Goal: Task Accomplishment & Management: Manage account settings

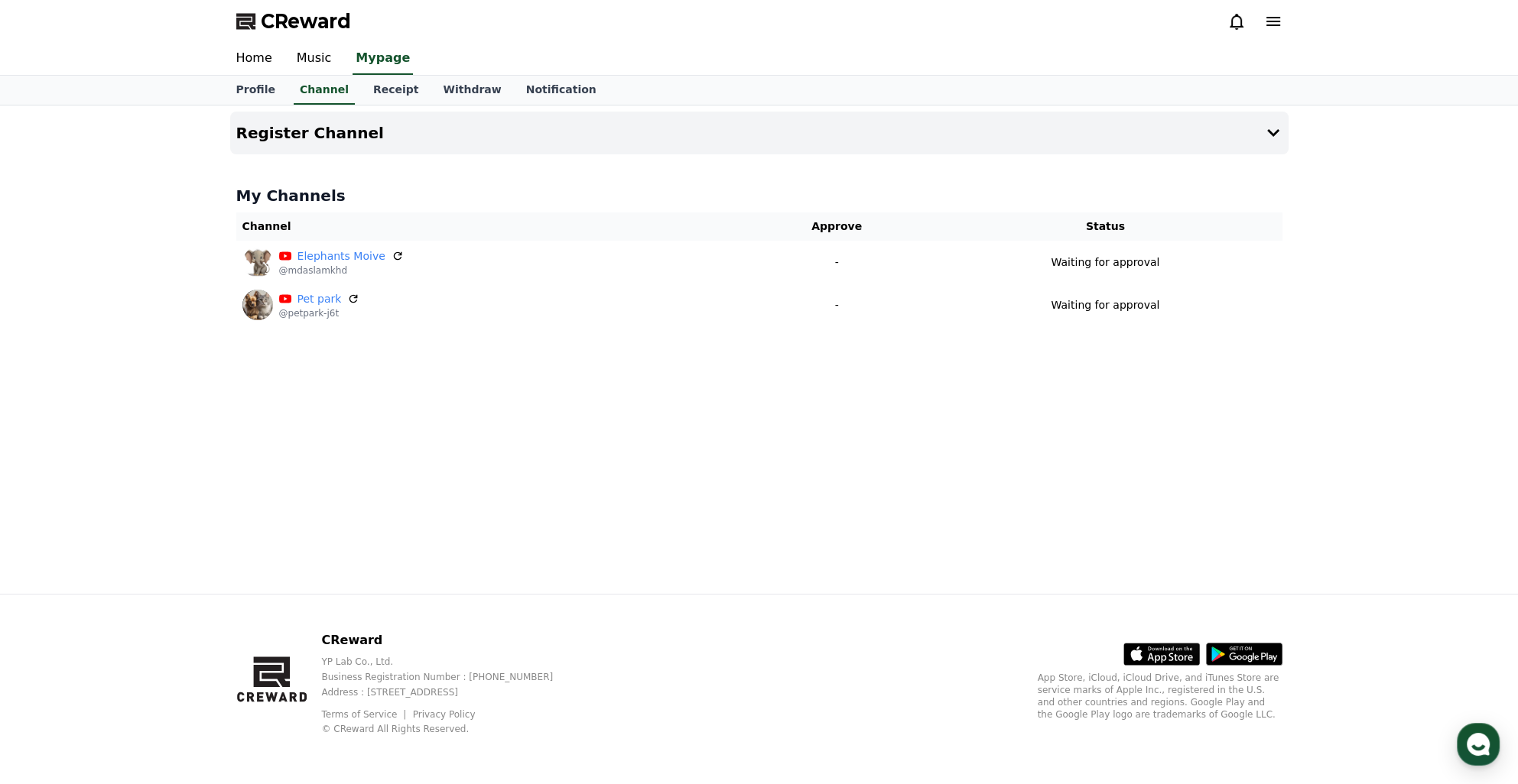
click at [789, 506] on div "Register Channel My Channels Channel Approve Status Elephants Moive @mdaslamkhd…" at bounding box center [759, 349] width 1070 height 488
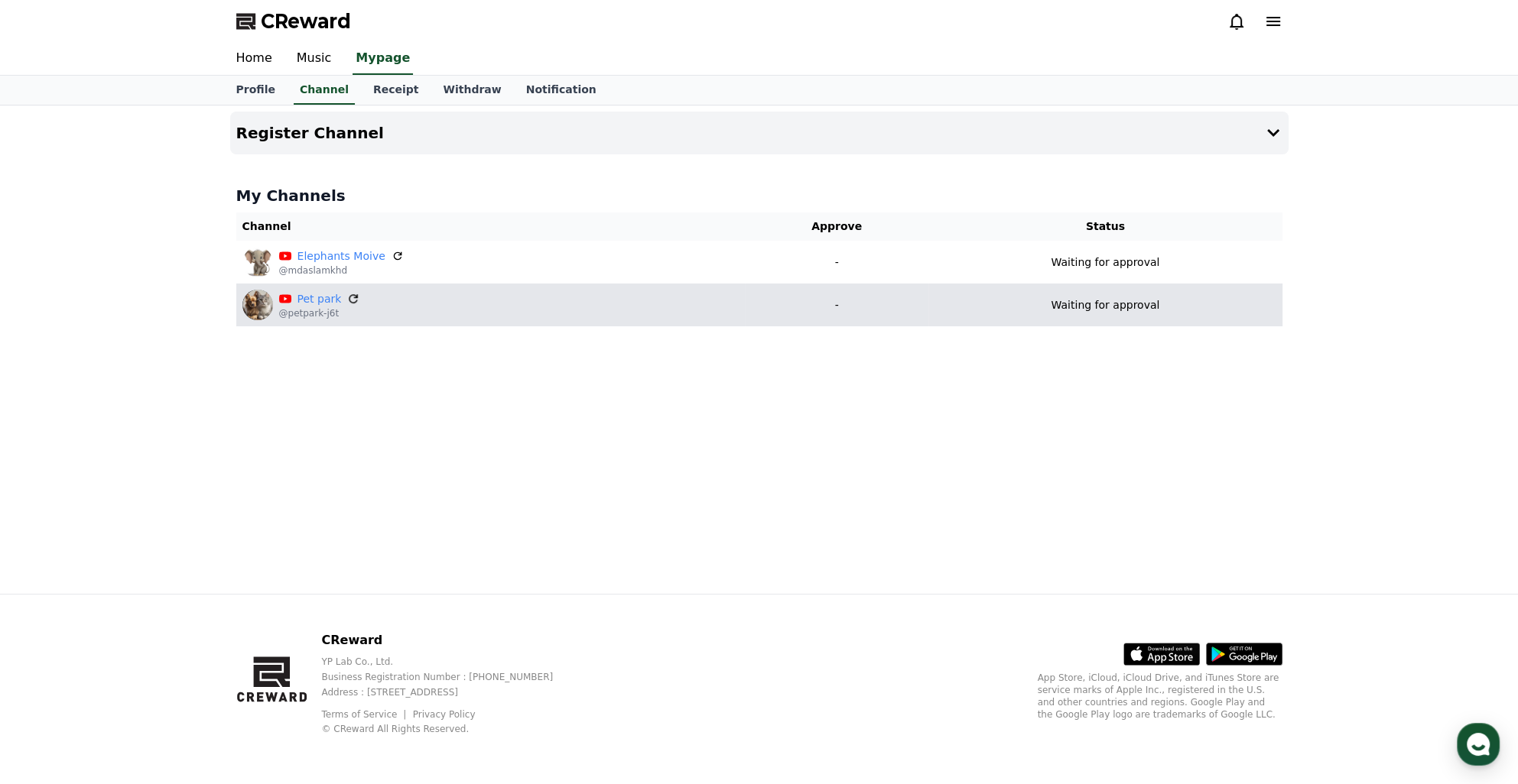
click at [347, 297] on icon at bounding box center [354, 298] width 13 height 13
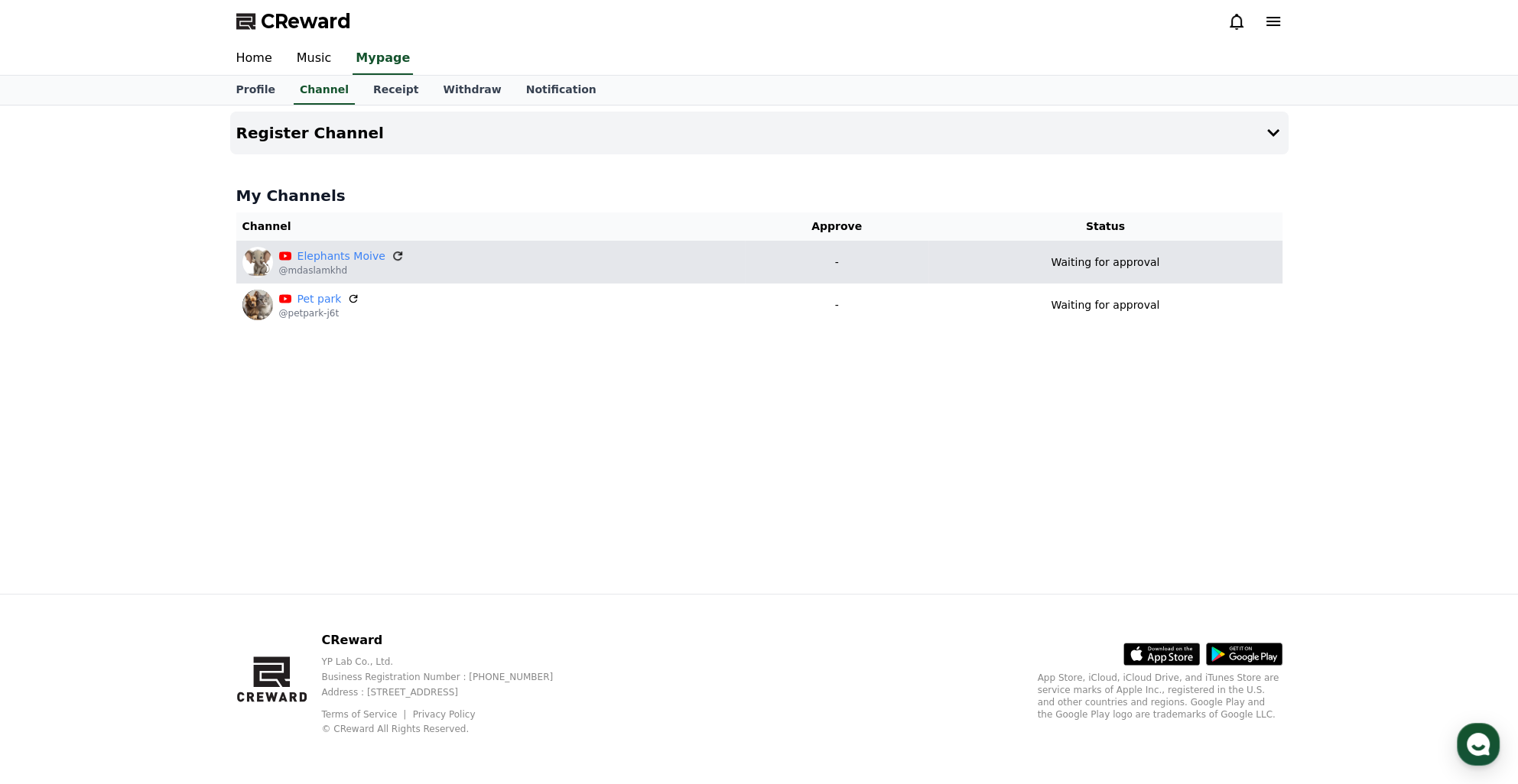
click at [391, 255] on icon at bounding box center [397, 256] width 13 height 13
click at [391, 256] on icon at bounding box center [397, 256] width 13 height 13
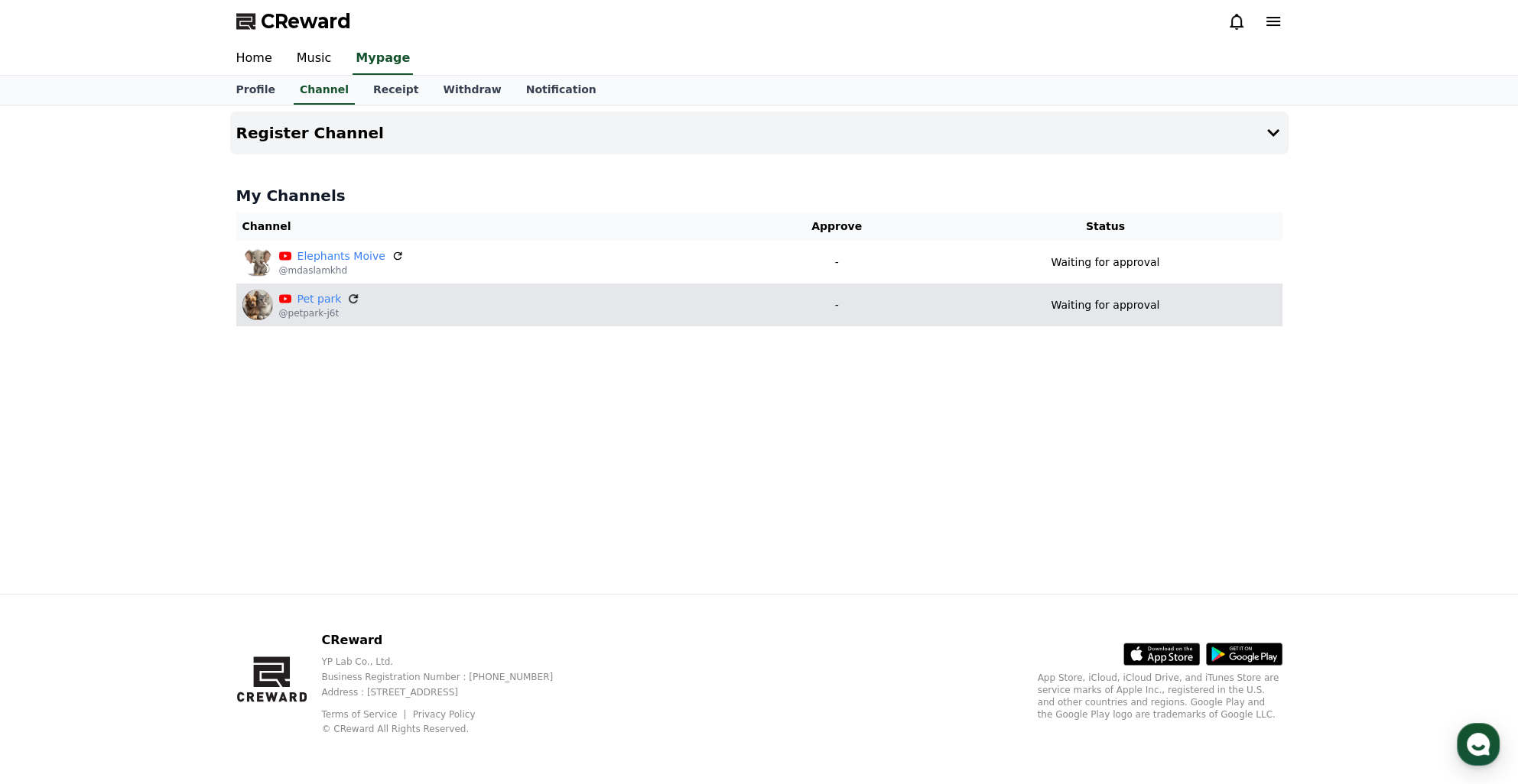
click at [354, 299] on icon at bounding box center [353, 298] width 9 height 9
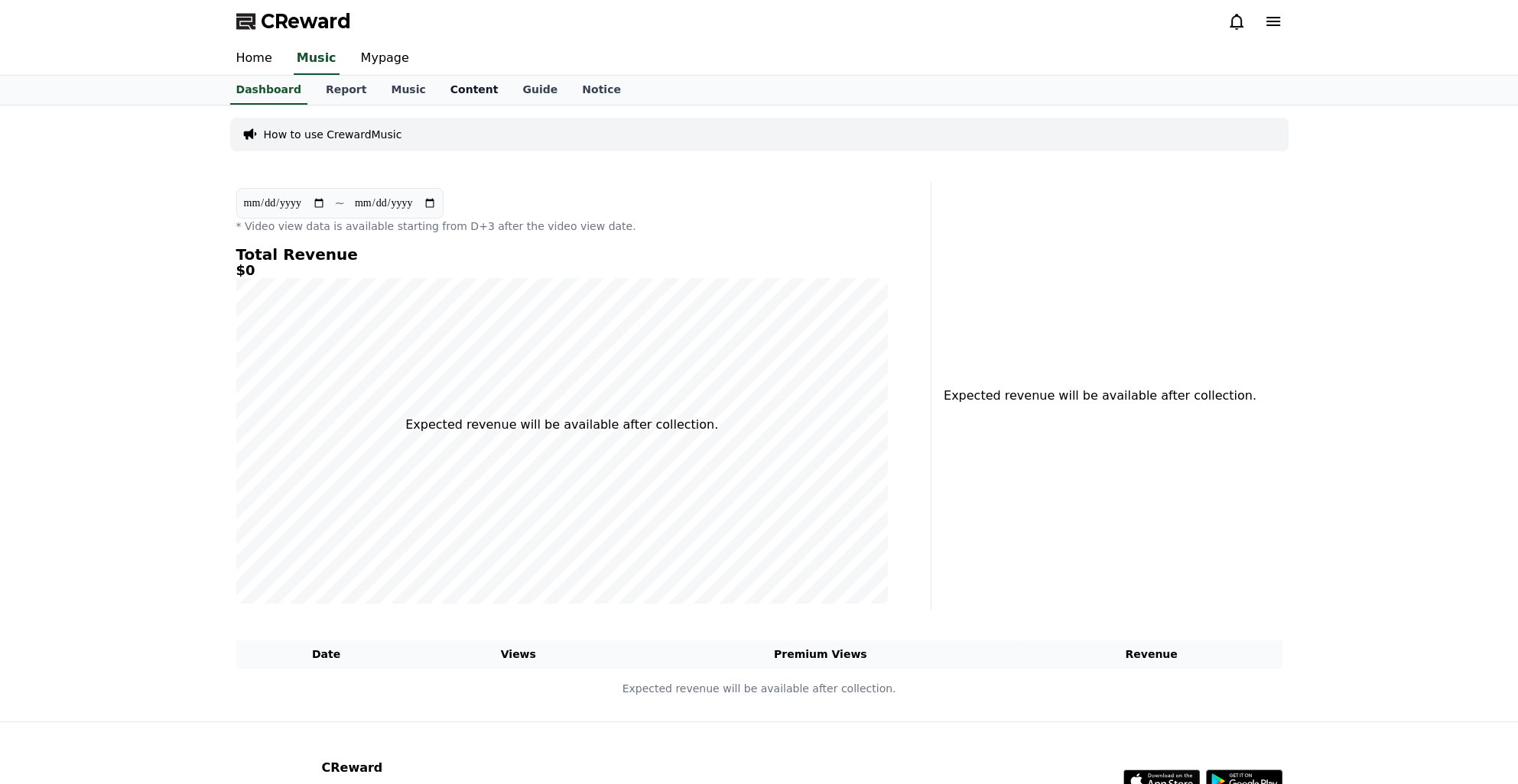
click at [463, 83] on link "Content" at bounding box center [475, 90] width 73 height 29
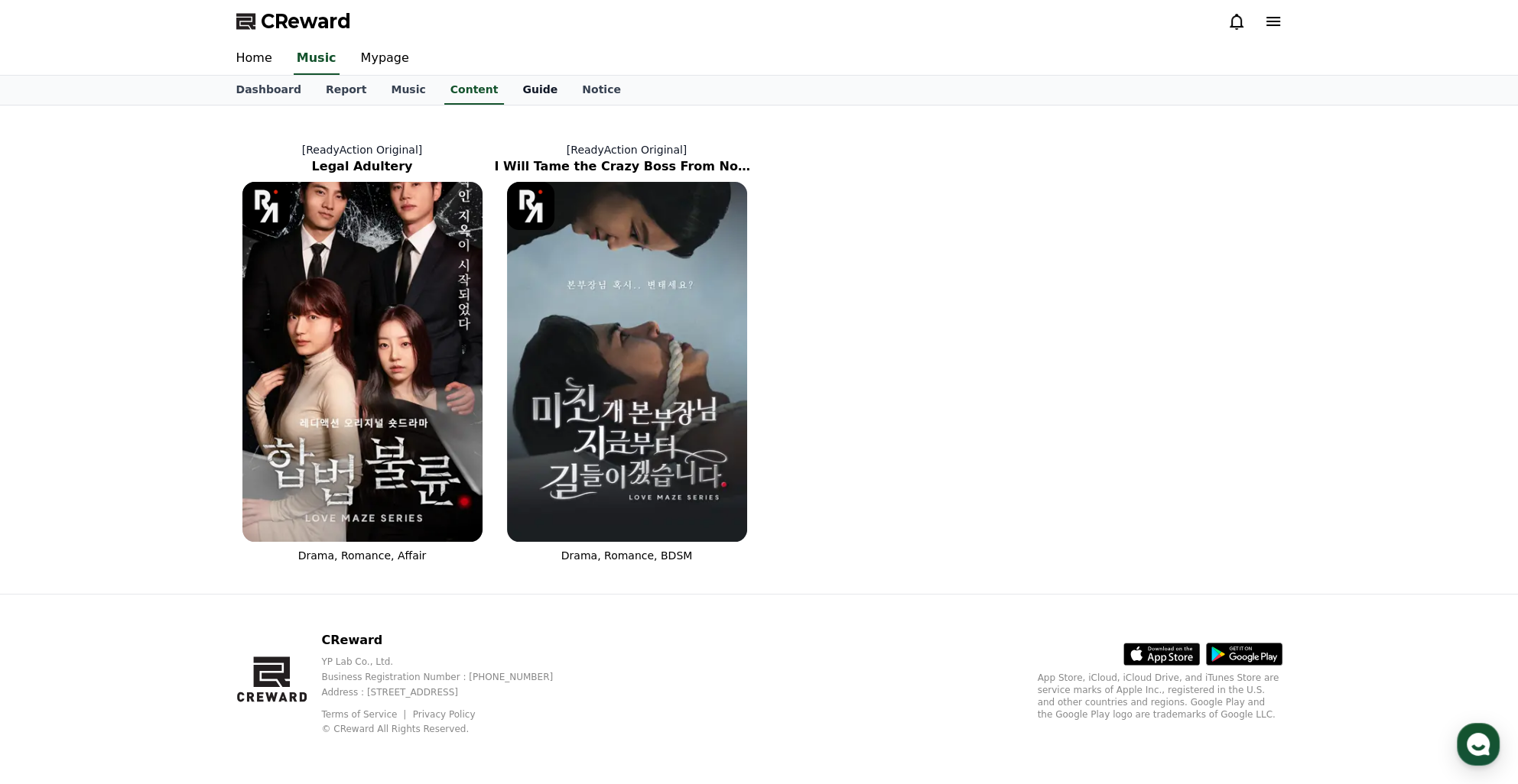
click at [510, 87] on link "Guide" at bounding box center [540, 90] width 60 height 29
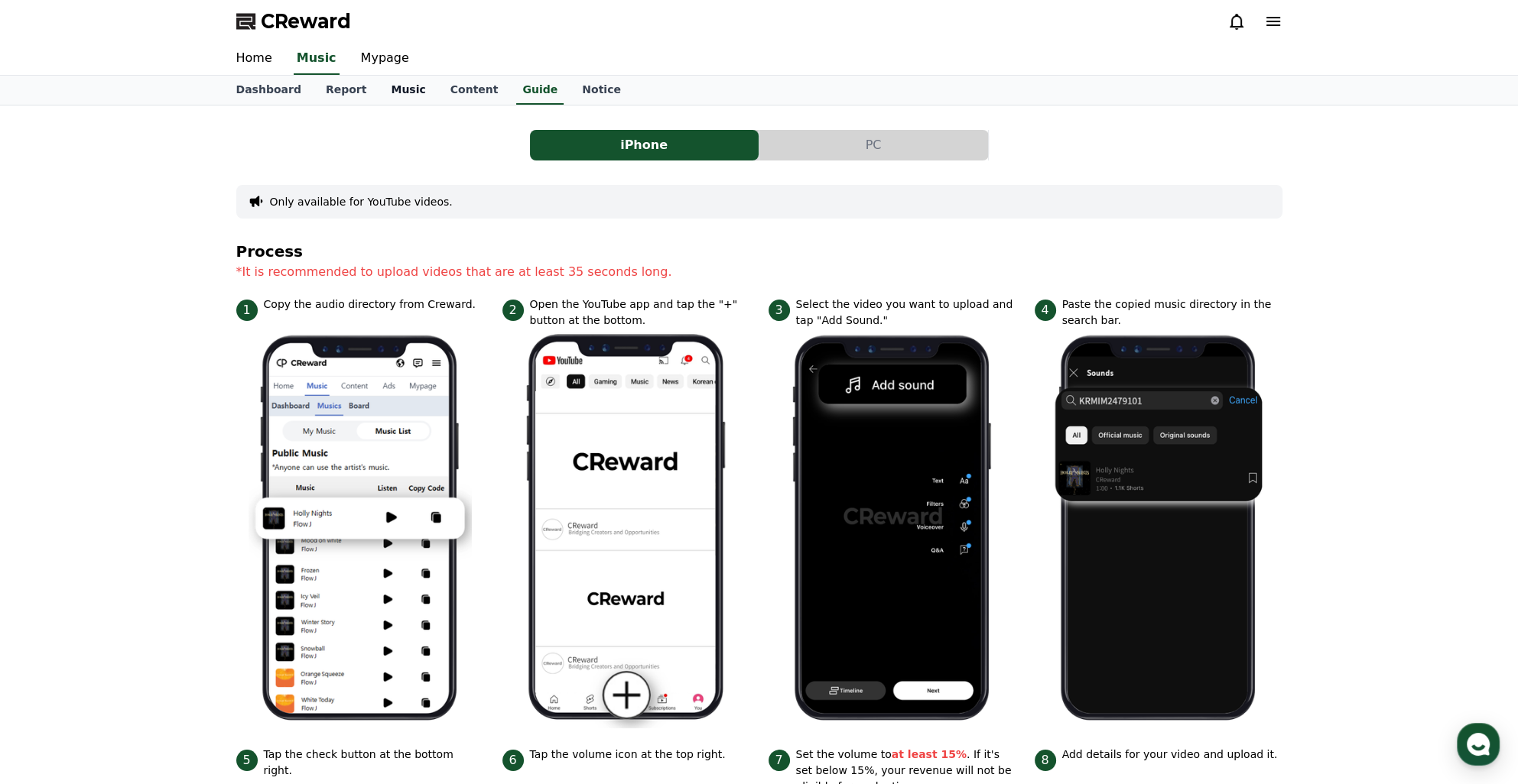
click at [406, 94] on link "Music" at bounding box center [408, 90] width 59 height 29
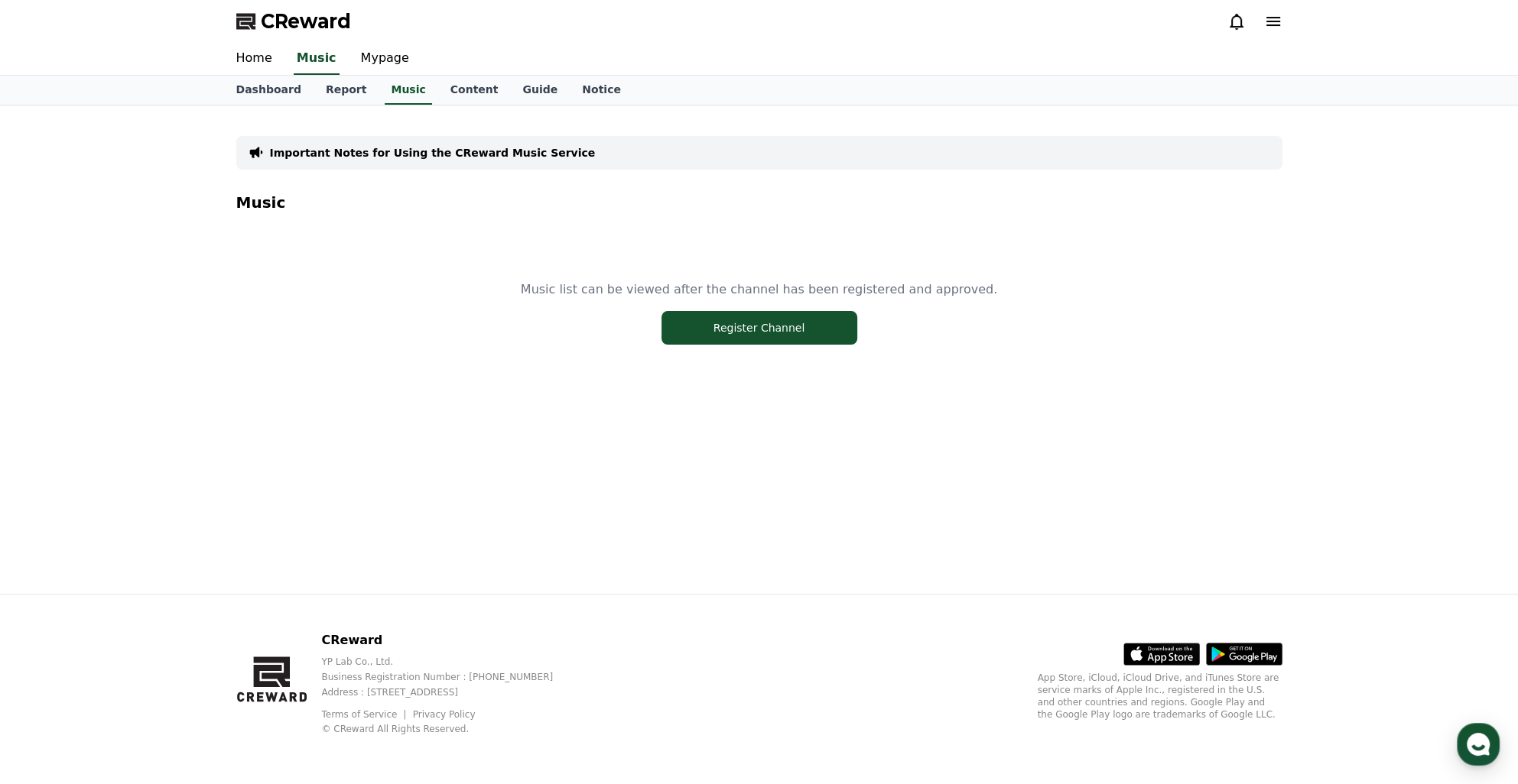
click at [758, 351] on div "Music list can be viewed after the channel has been registered and approved. Re…" at bounding box center [759, 312] width 1046 height 191
click at [754, 337] on button "Register Channel" at bounding box center [759, 328] width 196 height 34
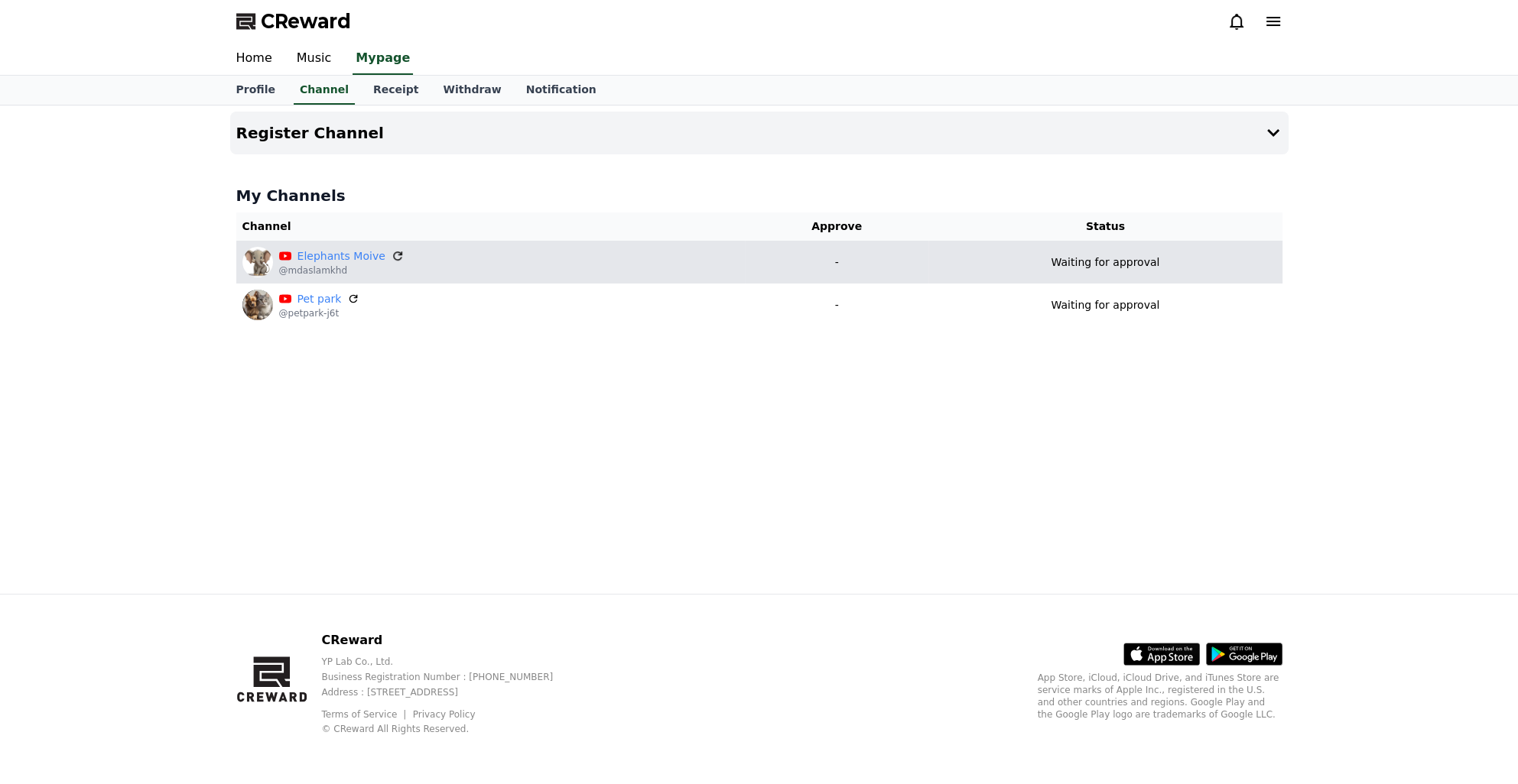
click at [393, 250] on icon at bounding box center [397, 256] width 13 height 13
